Goal: Transaction & Acquisition: Purchase product/service

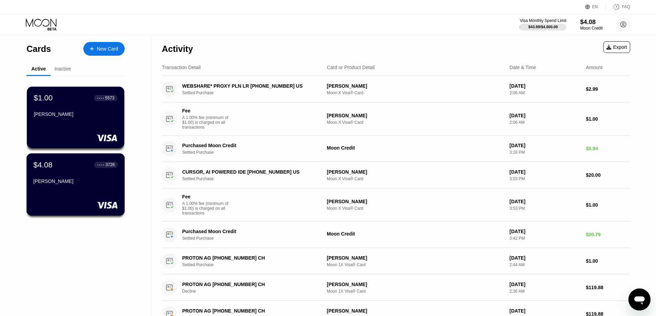
click at [80, 178] on div "$4.08 ● ● ● ● 3726 Carter Michael" at bounding box center [75, 173] width 84 height 27
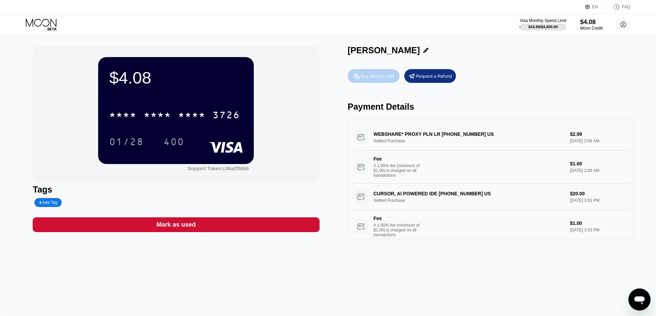
click at [374, 79] on div "Buy Moon Credit" at bounding box center [377, 76] width 33 height 6
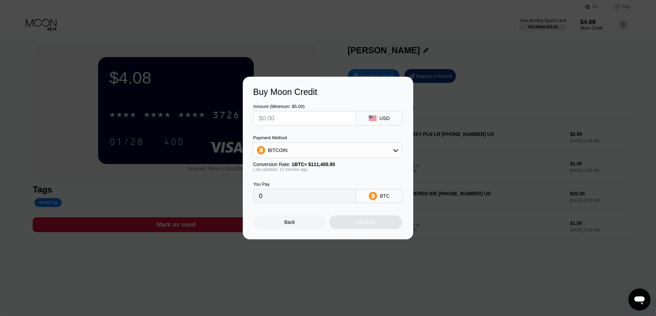
click at [336, 115] on input "text" at bounding box center [304, 119] width 91 height 14
type input "$5"
type input "0.00004491"
type input "$5"
drag, startPoint x: 327, startPoint y: 149, endPoint x: 325, endPoint y: 156, distance: 7.1
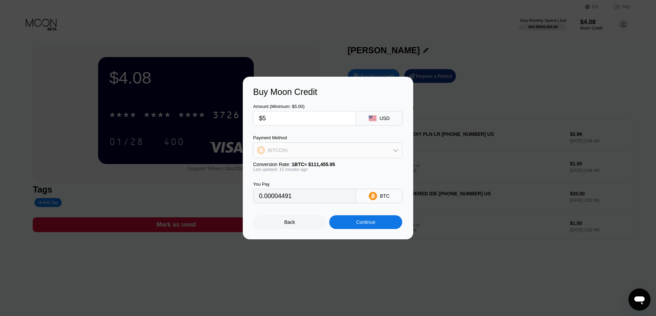
click at [327, 150] on div "BITCOIN" at bounding box center [327, 151] width 148 height 14
click at [300, 184] on span "USDT on TRON" at bounding box center [287, 185] width 35 height 6
type input "5.05"
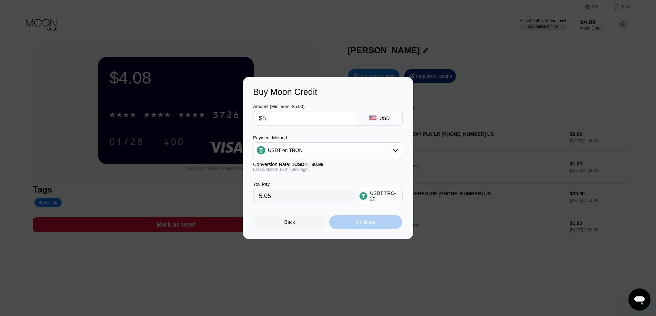
click at [359, 225] on div "Continue" at bounding box center [365, 223] width 19 height 6
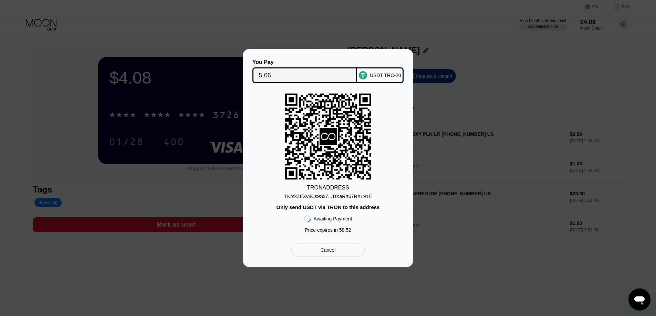
click at [361, 195] on div "TKmkZEXv8Cs9Sx7...1tXaRrt67RXL91E" at bounding box center [327, 197] width 87 height 6
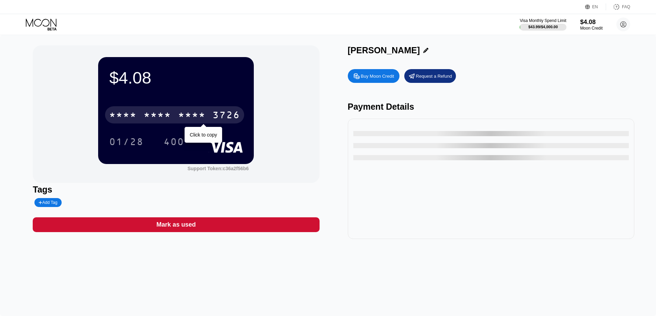
click at [145, 113] on div "* * * *" at bounding box center [158, 115] width 28 height 11
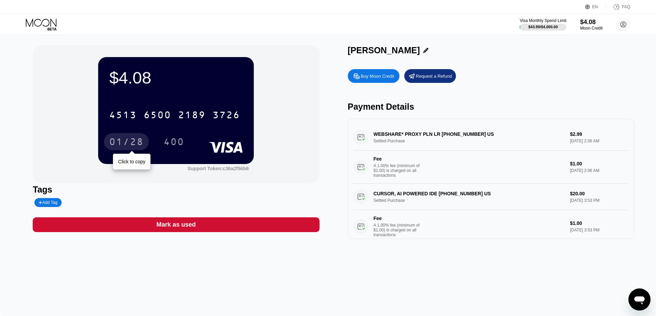
drag, startPoint x: 125, startPoint y: 143, endPoint x: 116, endPoint y: 227, distance: 84.8
click at [126, 144] on div "01/28" at bounding box center [126, 142] width 34 height 11
drag, startPoint x: 347, startPoint y: 49, endPoint x: 404, endPoint y: 52, distance: 56.9
click at [404, 52] on div "Carter Michael" at bounding box center [384, 50] width 72 height 10
copy div "Carter Michael"
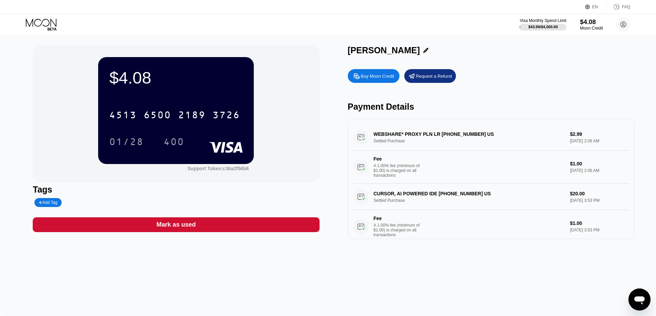
click at [587, 24] on div "$4.08" at bounding box center [591, 21] width 23 height 7
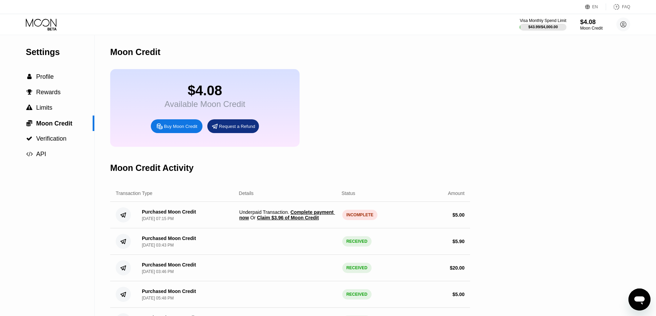
click at [324, 219] on span "Complete payment now" at bounding box center [287, 215] width 96 height 11
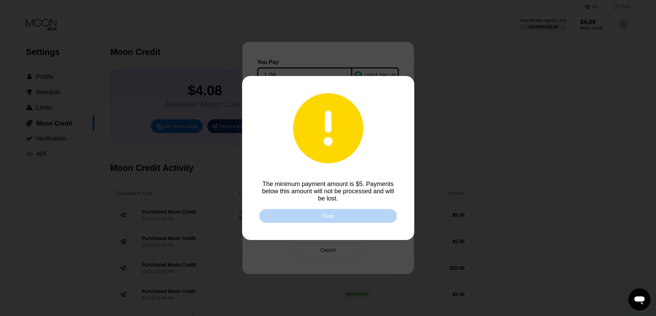
click at [324, 219] on div "Close" at bounding box center [328, 216] width 12 height 6
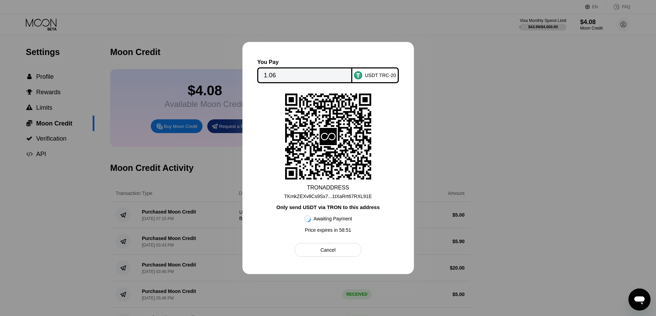
click at [322, 249] on div "Cancel" at bounding box center [328, 250] width 66 height 14
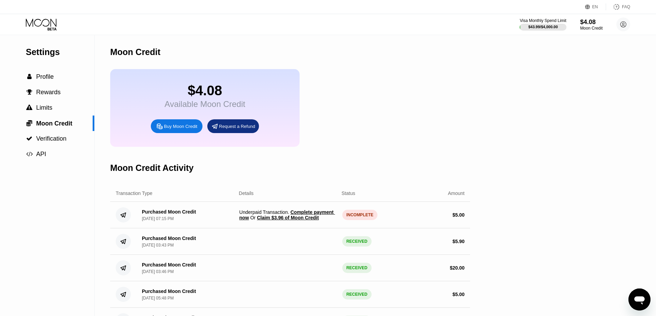
click at [310, 221] on span "Claim $3.96 of Moon Credit" at bounding box center [288, 218] width 62 height 6
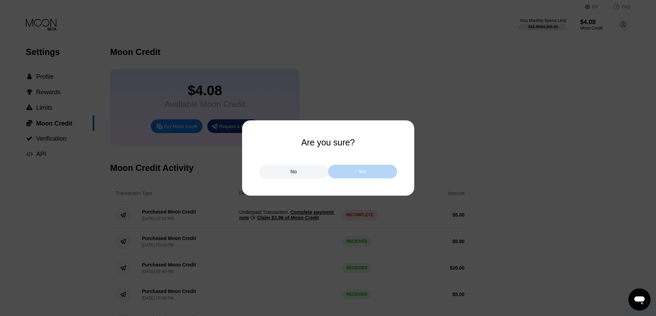
click at [344, 175] on div "Yes" at bounding box center [362, 172] width 69 height 14
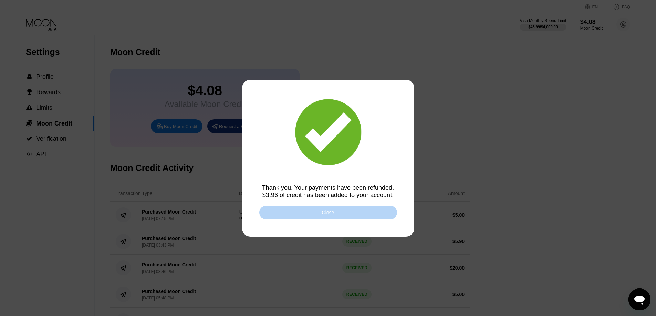
click at [307, 212] on div "Close" at bounding box center [328, 213] width 138 height 14
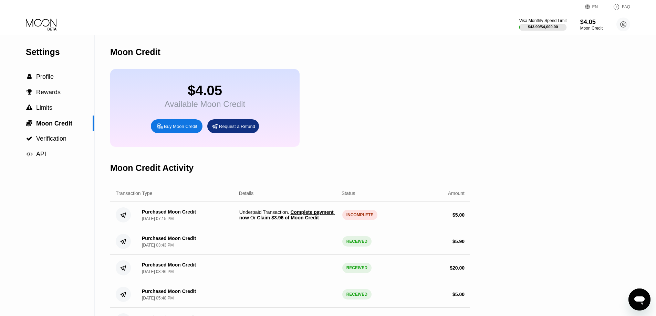
click at [543, 25] on div "$43.99 / $4,000.00" at bounding box center [543, 27] width 30 height 4
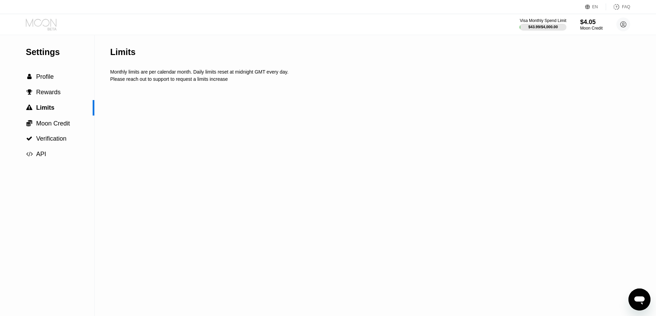
click at [45, 23] on icon at bounding box center [42, 25] width 32 height 12
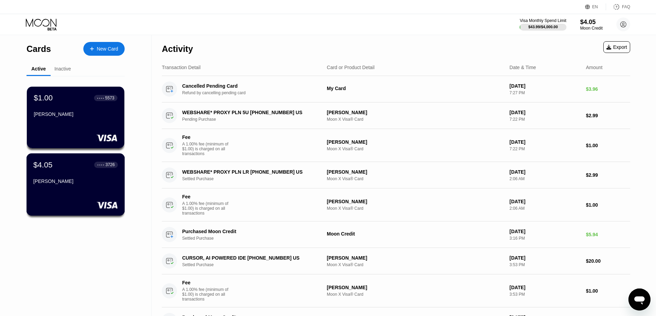
click at [58, 168] on div "$4.05 ● ● ● ● 3726" at bounding box center [75, 164] width 84 height 9
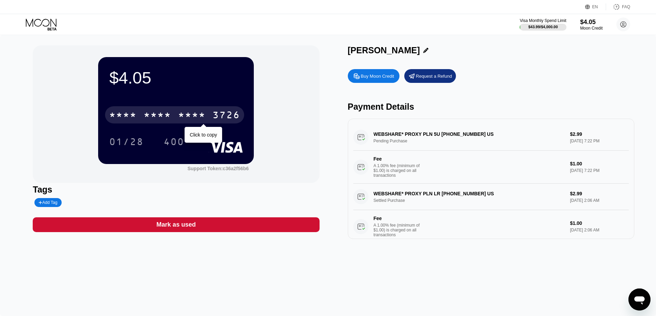
click at [190, 120] on div "* * * *" at bounding box center [192, 115] width 28 height 11
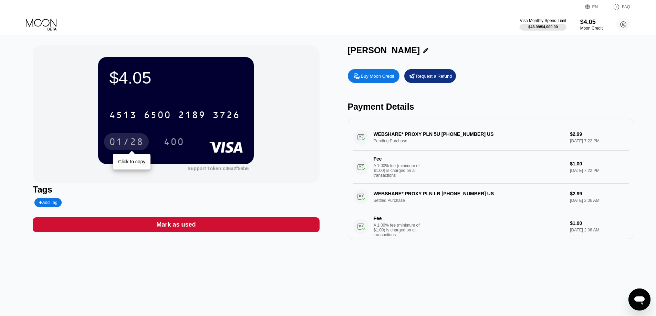
click at [125, 146] on div "01/28" at bounding box center [126, 142] width 34 height 11
